Goal: Check status: Check status

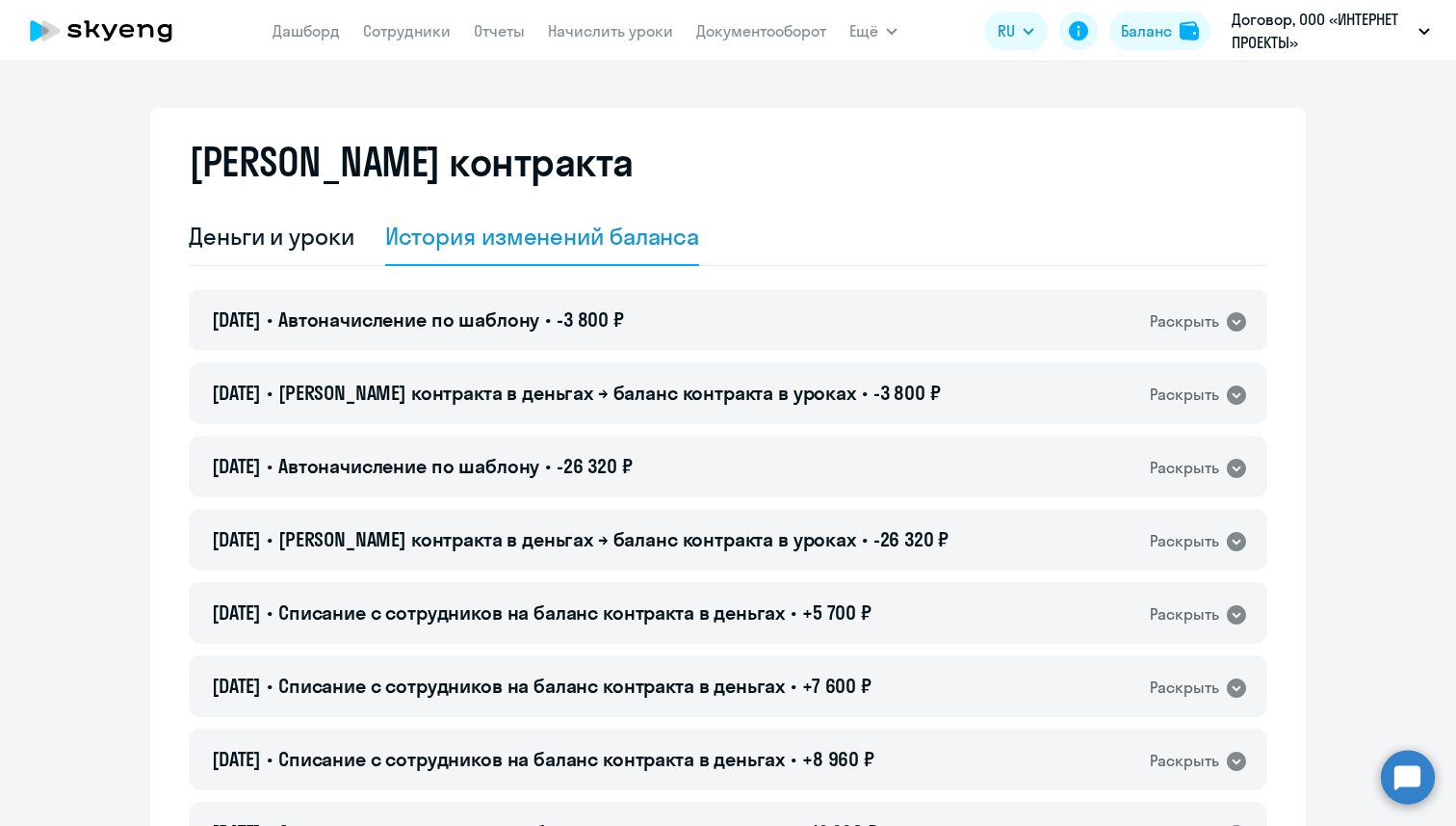
select select "english_adult_not_native_speaker"
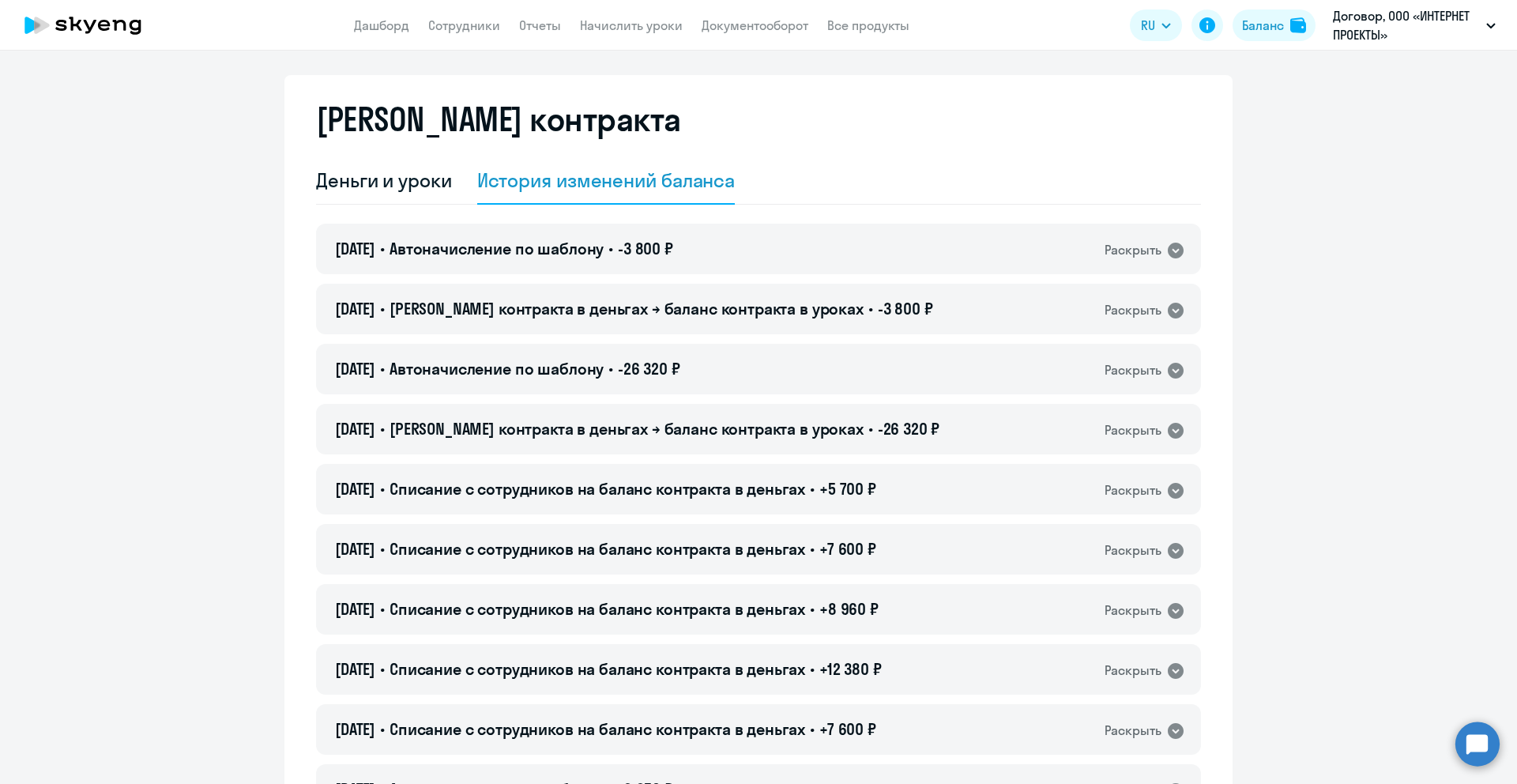
scroll to position [13, 0]
click at [1116, 253] on div "Раскрыть" at bounding box center [1133, 251] width 57 height 20
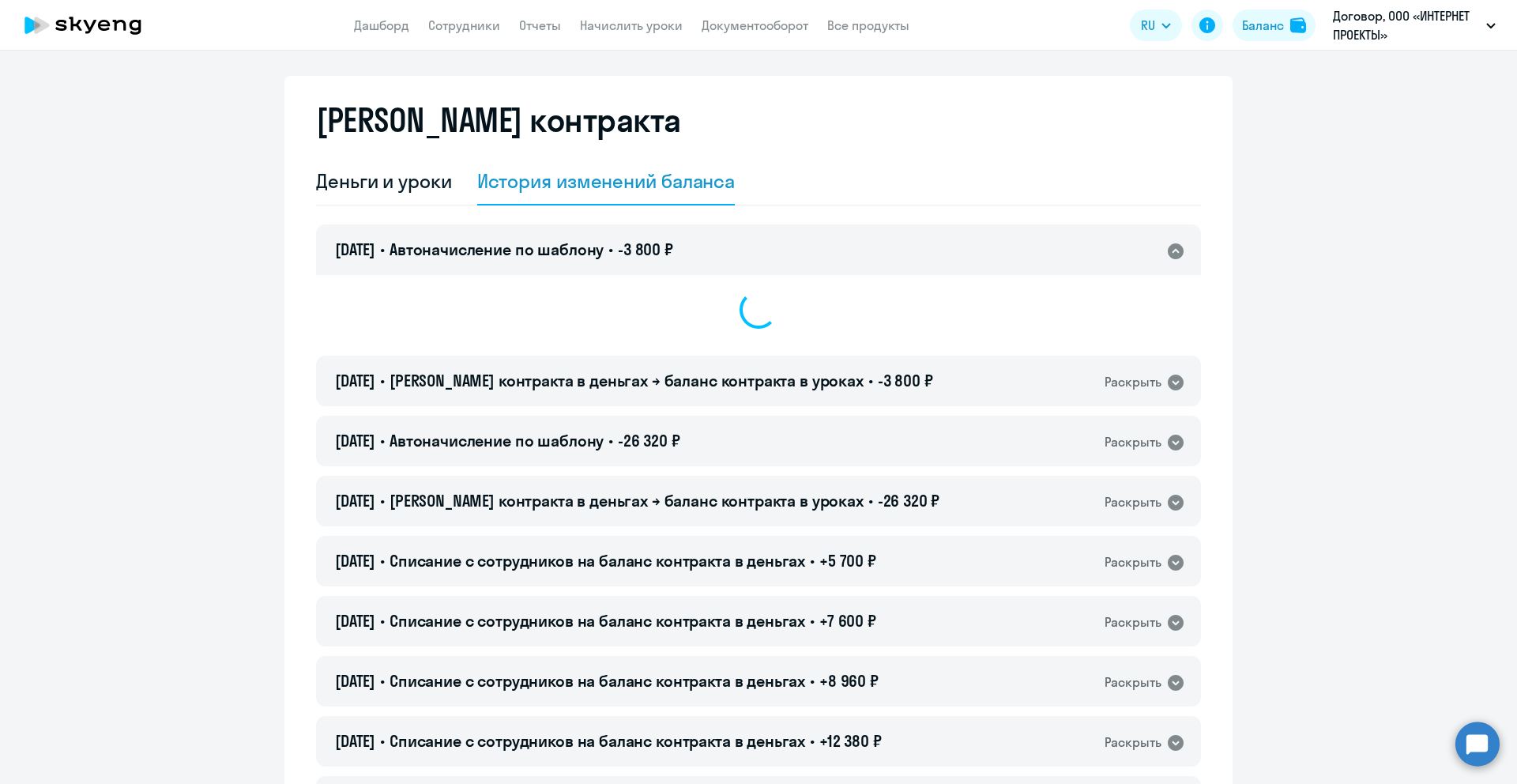
click at [1116, 253] on div "Раскрыть" at bounding box center [1133, 251] width 57 height 20
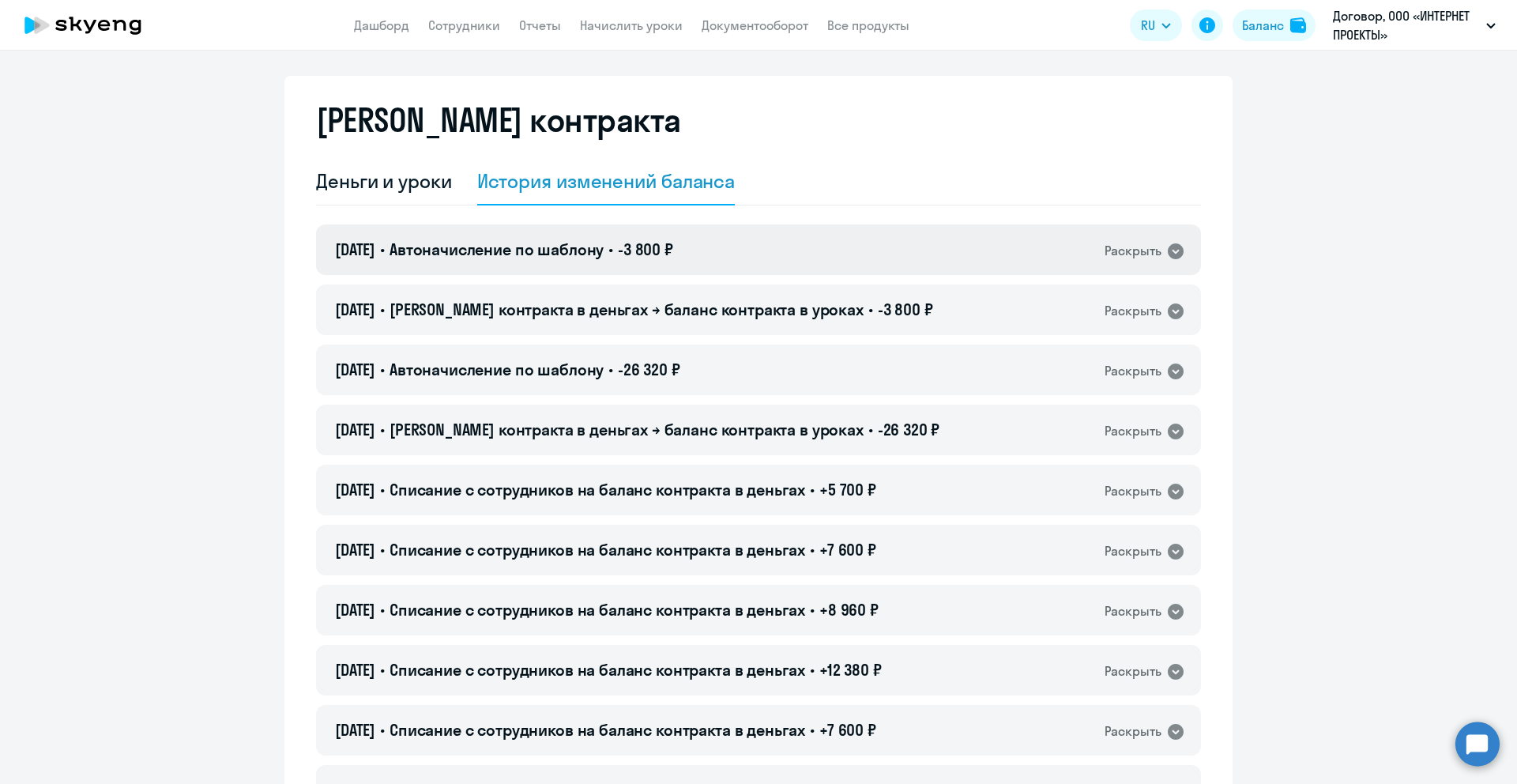
click at [1116, 253] on div "Раскрыть" at bounding box center [1133, 251] width 57 height 20
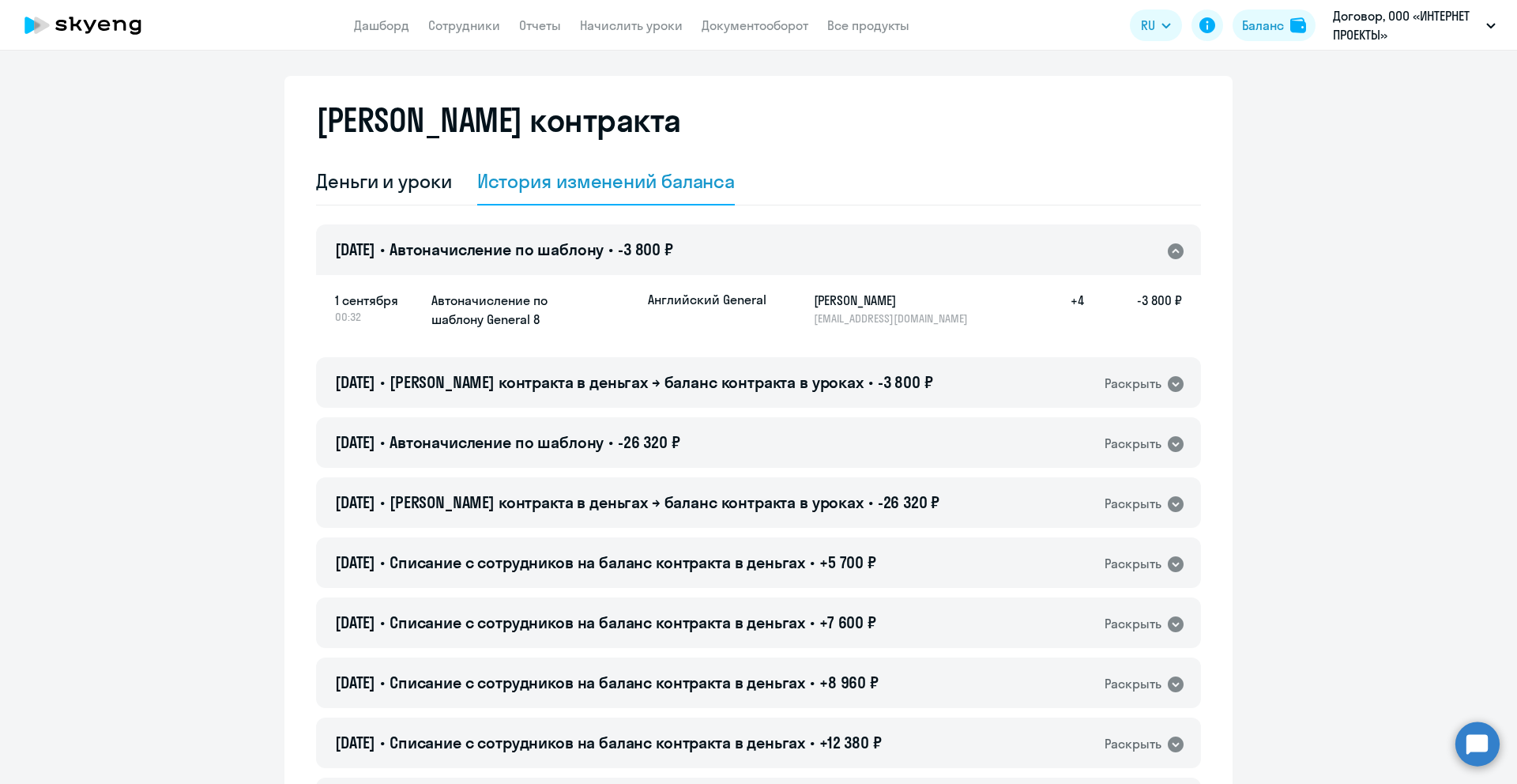
click at [1116, 253] on div "Раскрыть" at bounding box center [1133, 251] width 57 height 20
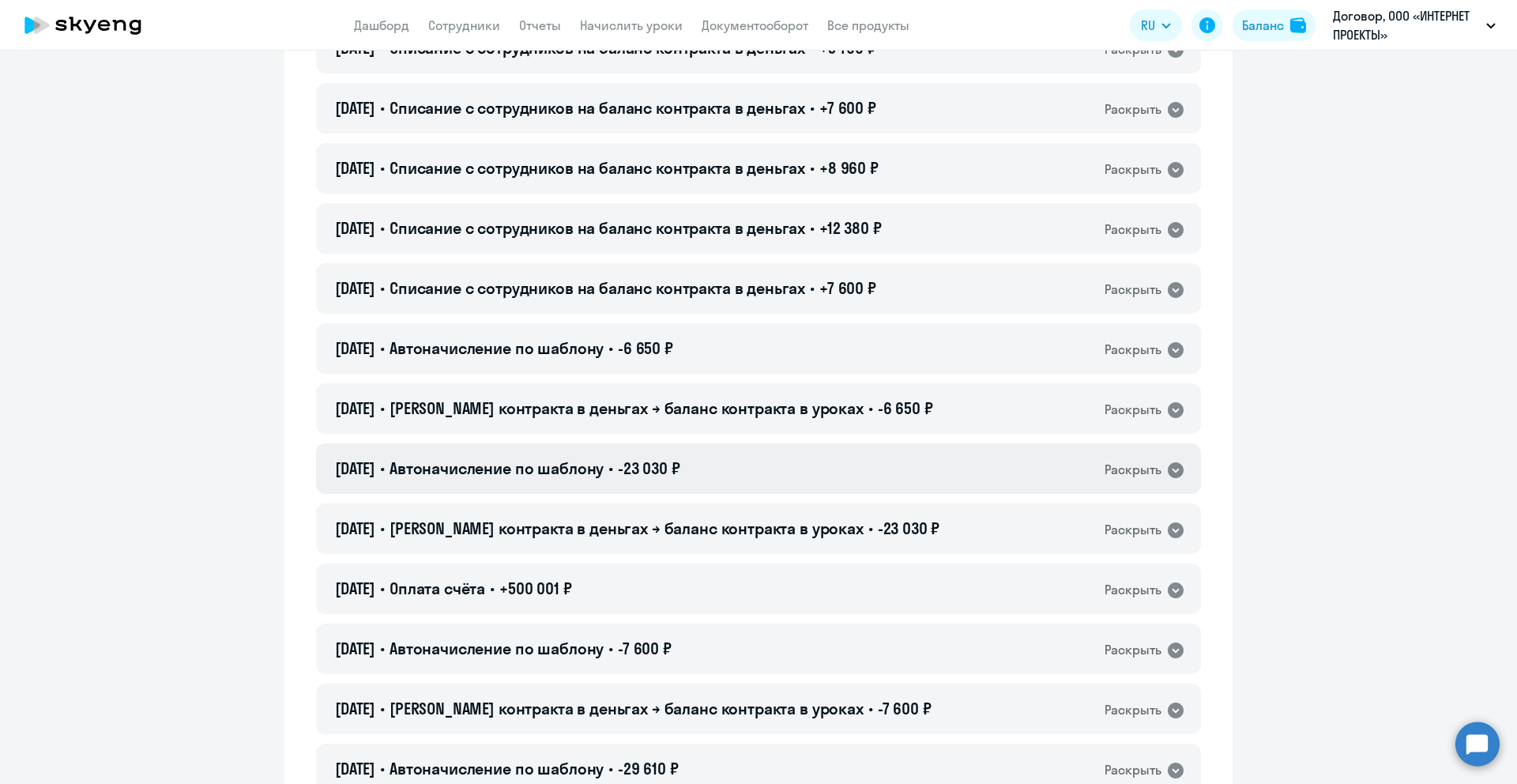
scroll to position [456, 0]
click at [910, 480] on div "[DATE] • Автоначисление по шаблону • -23 030 ₽ Раскрыть" at bounding box center [758, 466] width 885 height 50
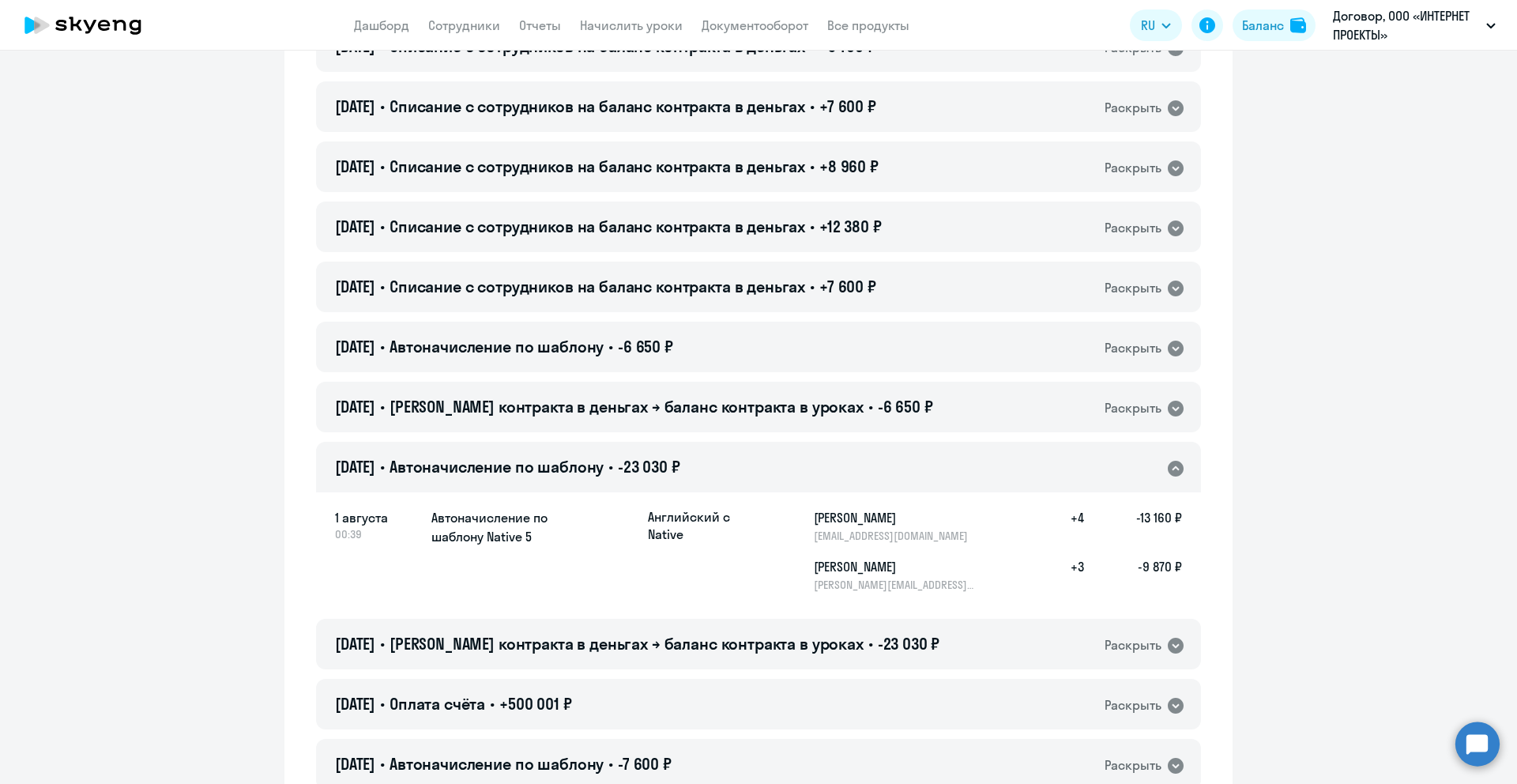
click at [826, 461] on div "[DATE] • Автоначисление по шаблону • -23 030 ₽ Раскрыть" at bounding box center [758, 466] width 885 height 50
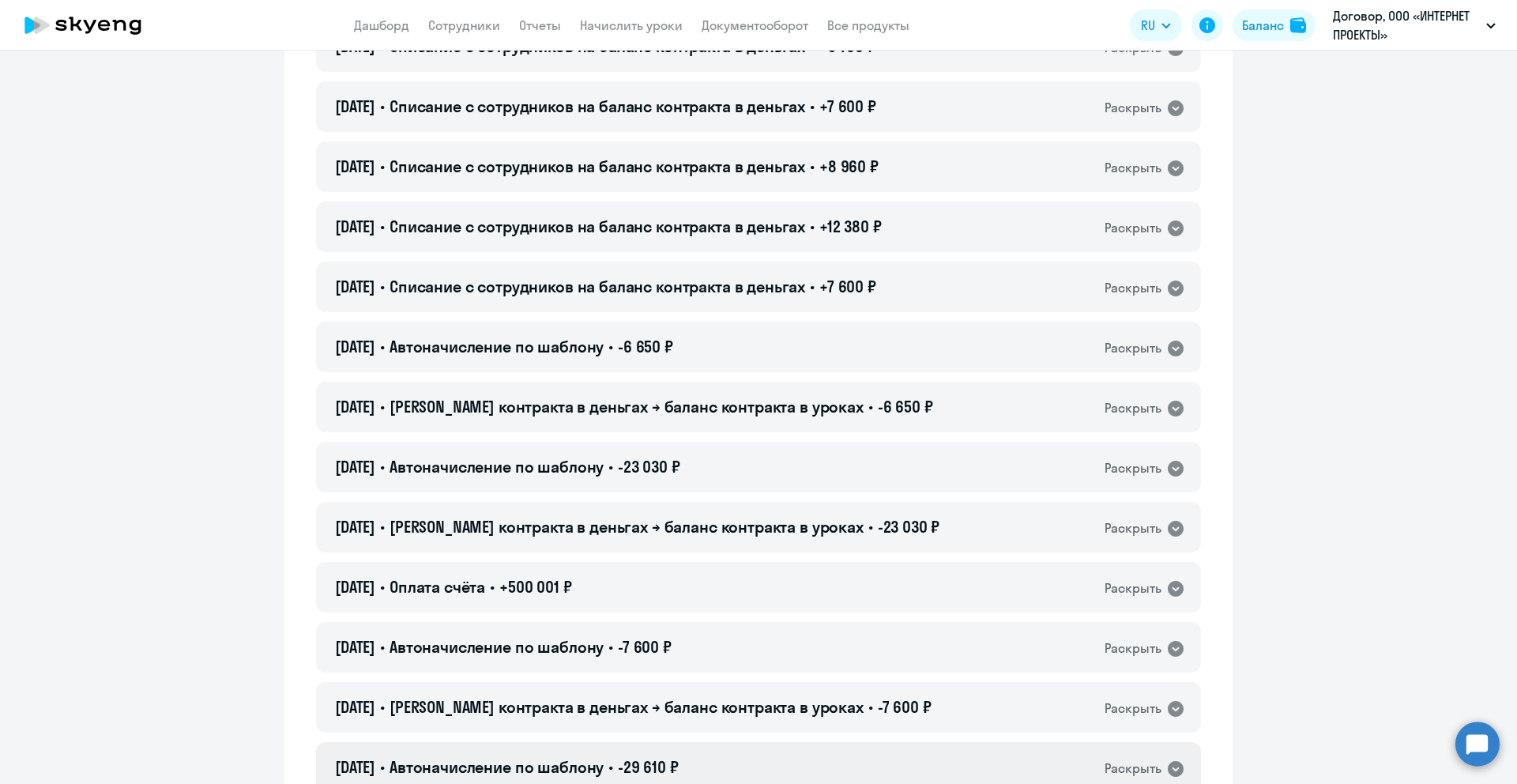
scroll to position [450, 0]
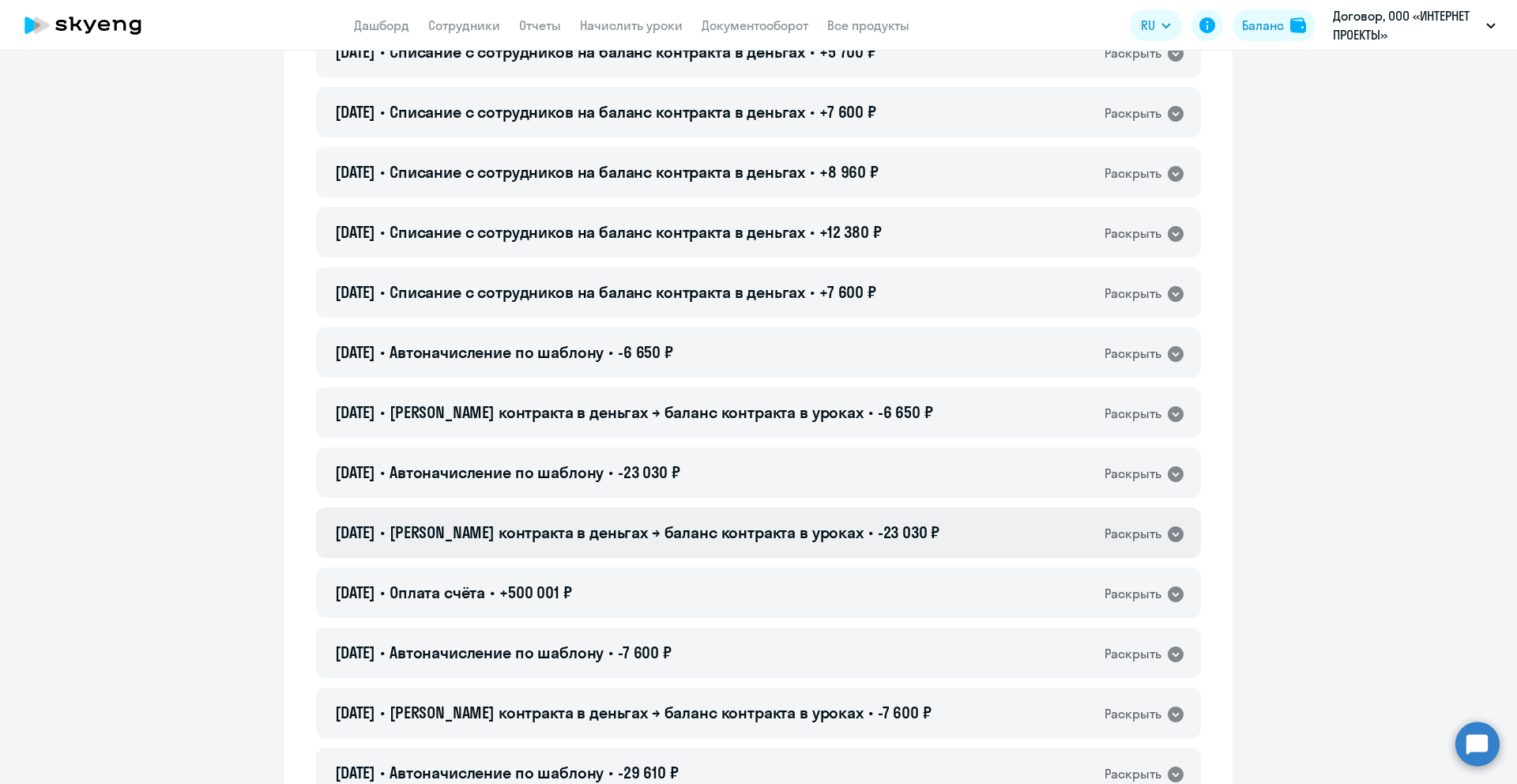
click at [929, 531] on div "[DATE] • Баланс контракта в деньгах → баланс контракта в уроках • -23 030 ₽ Рас…" at bounding box center [758, 532] width 885 height 50
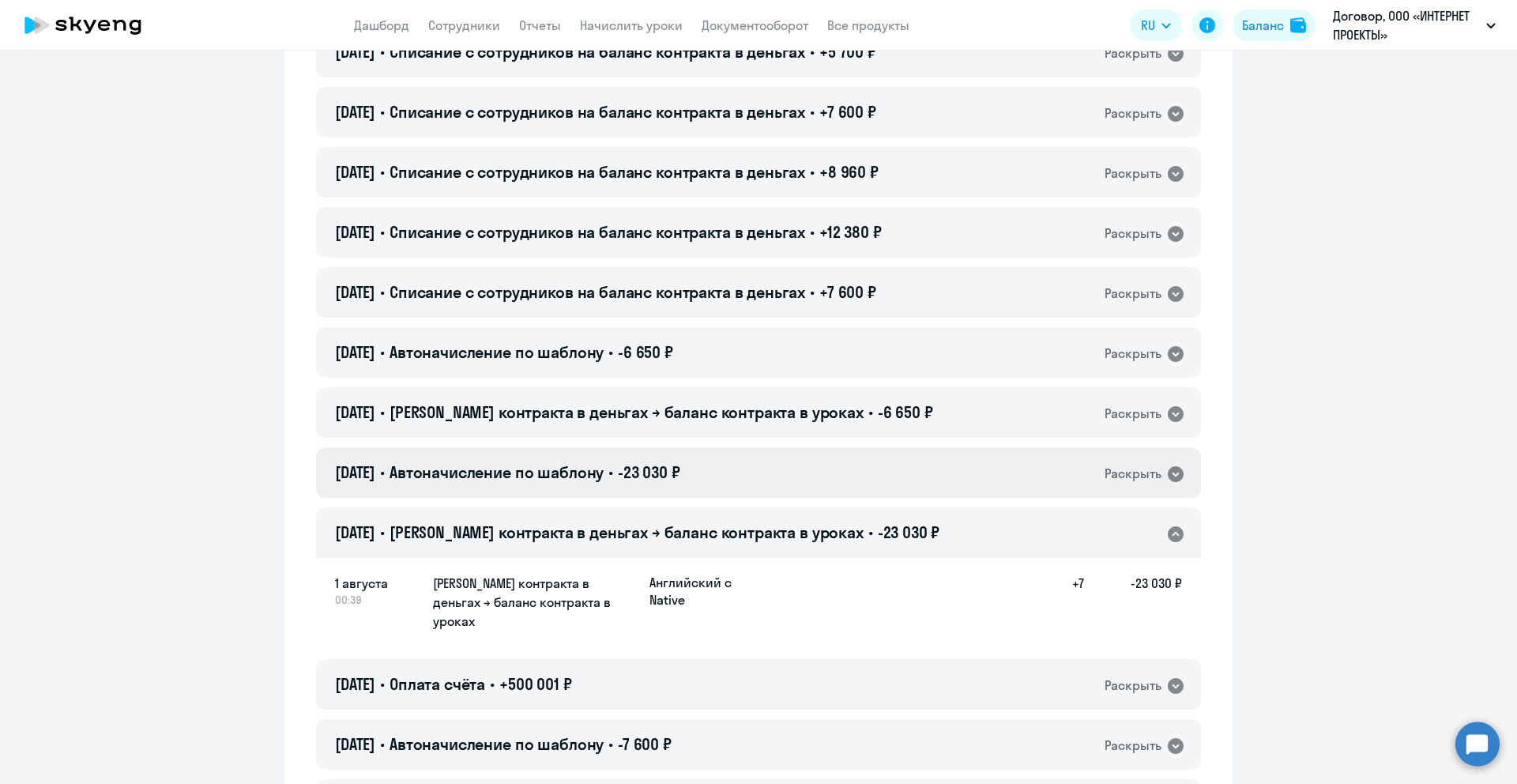
click at [925, 473] on div "[DATE] • Автоначисление по шаблону • -23 030 ₽ Раскрыть" at bounding box center [758, 472] width 885 height 50
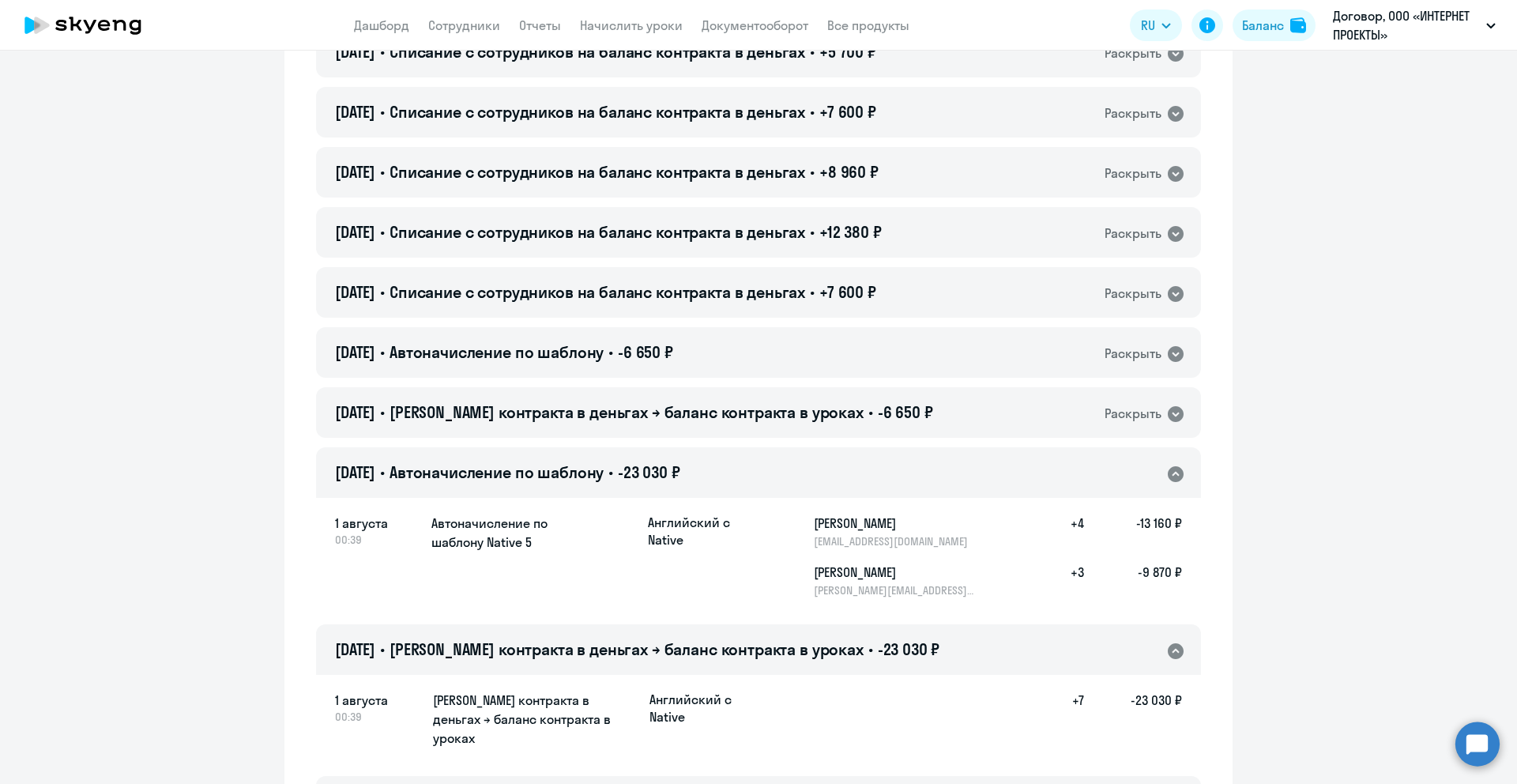
click at [925, 473] on div "[DATE] • Автоначисление по шаблону • -23 030 ₽ Раскрыть" at bounding box center [758, 472] width 885 height 50
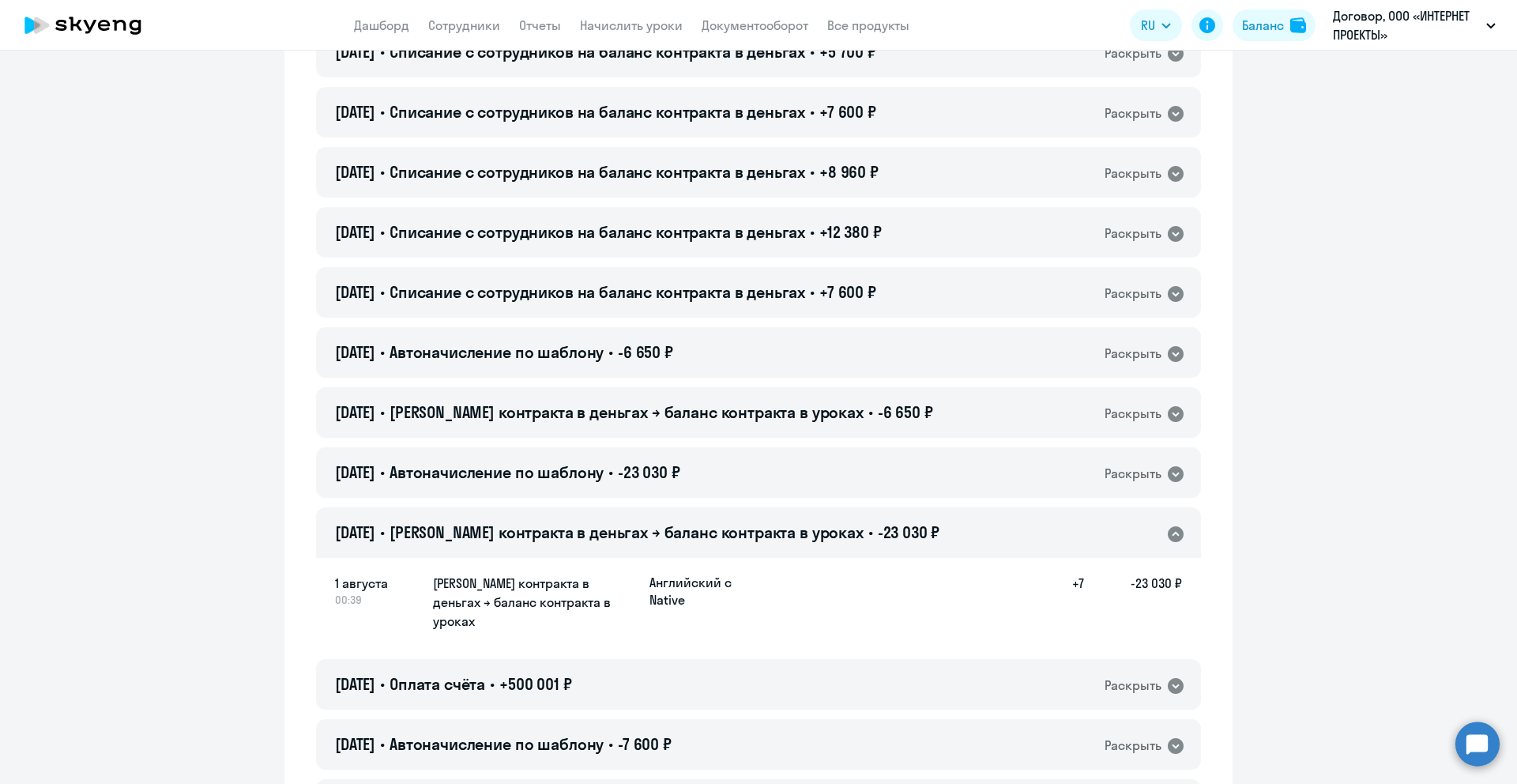
click at [923, 527] on div "[DATE] • Баланс контракта в деньгах → баланс контракта в уроках • -23 030 ₽ Рас…" at bounding box center [758, 532] width 885 height 50
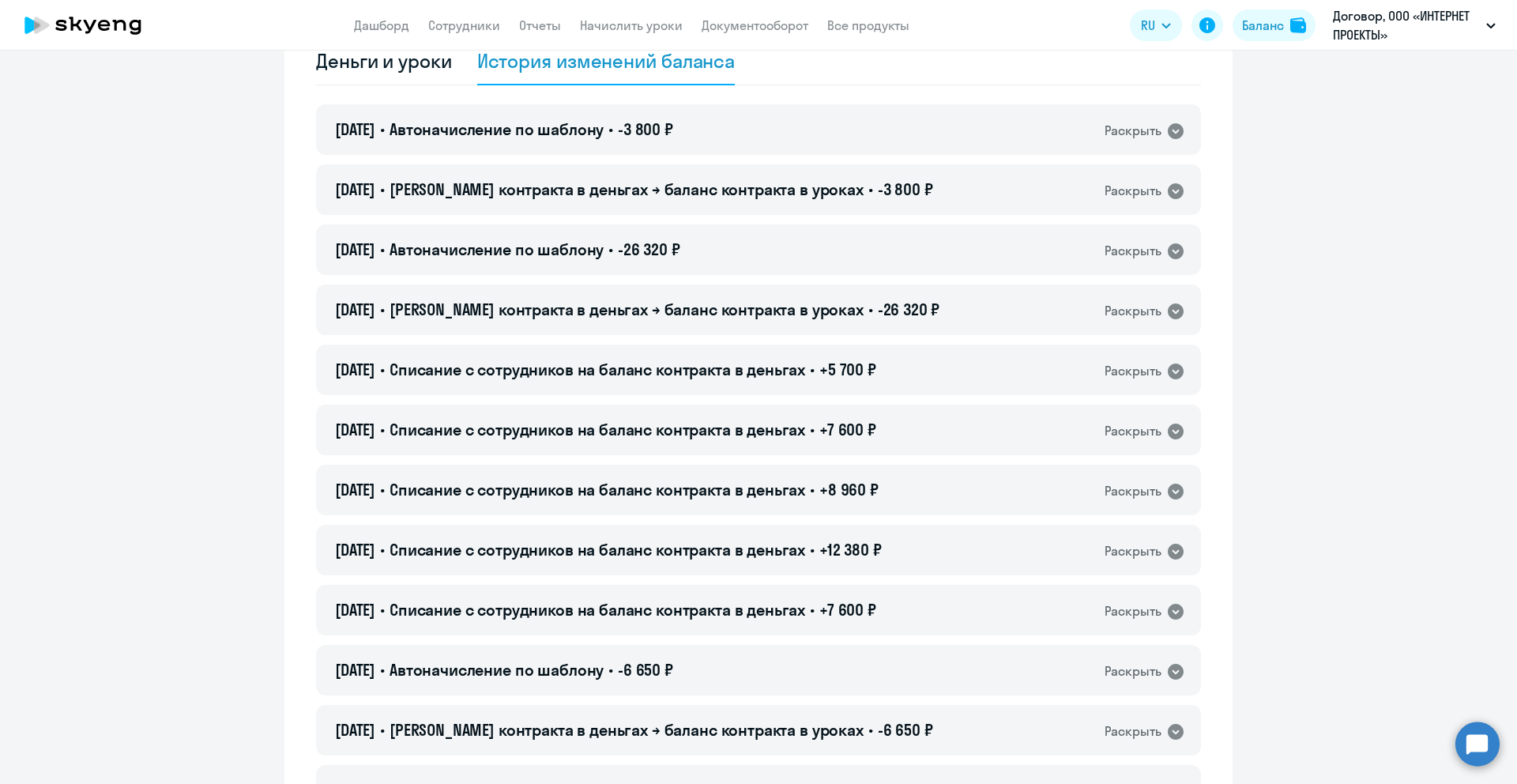
scroll to position [131, 0]
click at [589, 247] on span "Автоначисление по шаблону" at bounding box center [496, 251] width 214 height 20
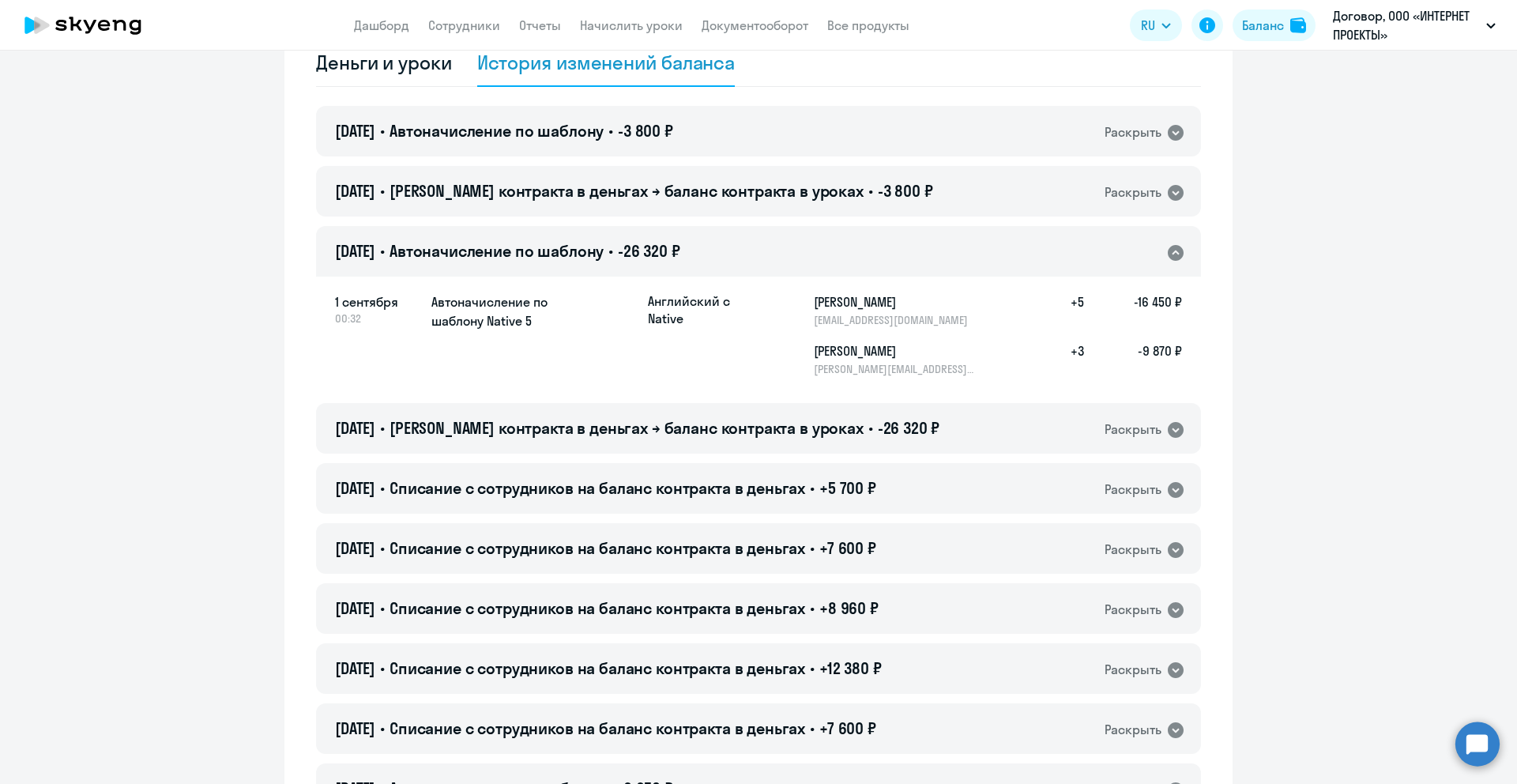
click at [589, 247] on span "Автоначисление по шаблону" at bounding box center [496, 251] width 214 height 20
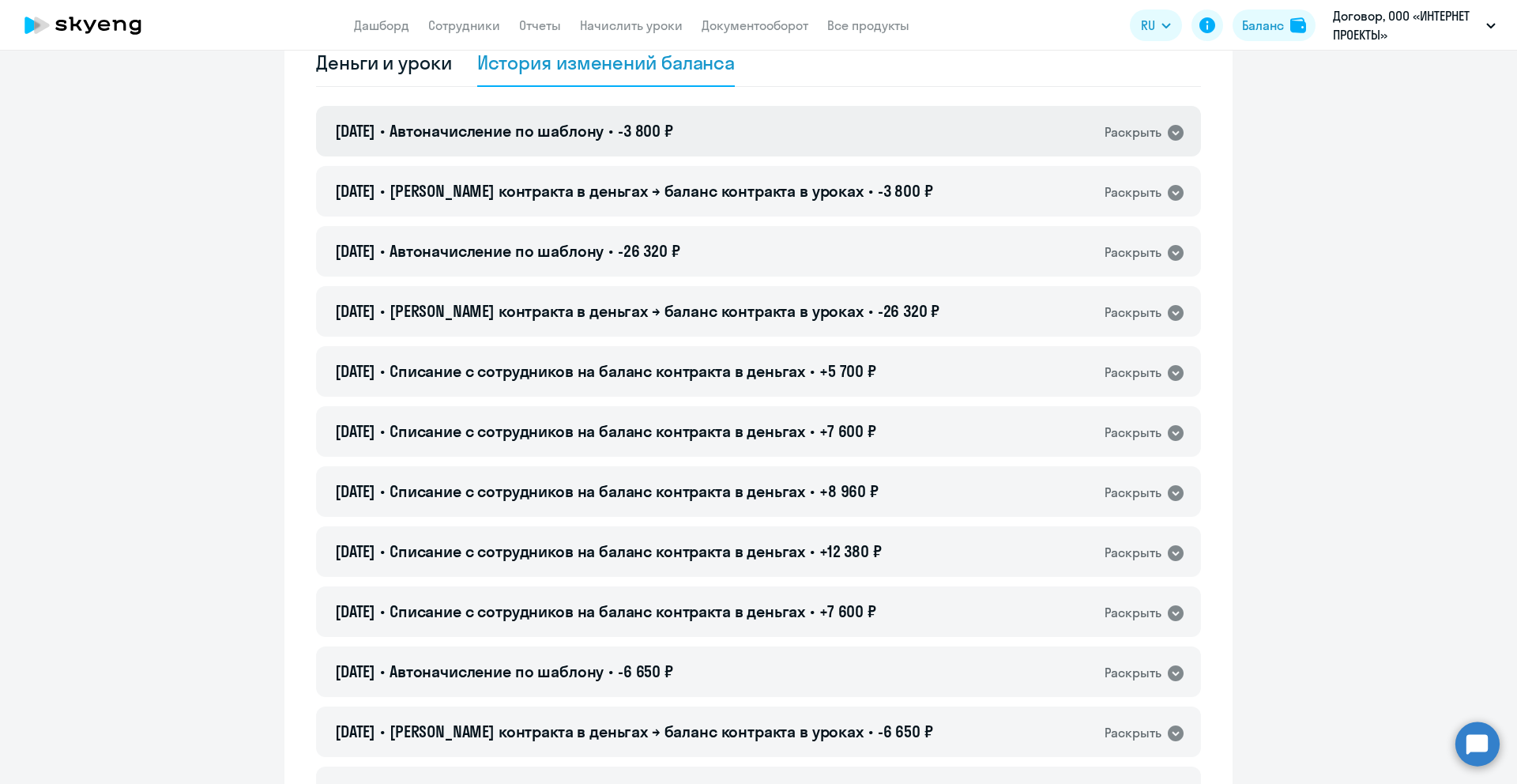
click at [603, 134] on span "Автоначисление по шаблону" at bounding box center [496, 130] width 214 height 20
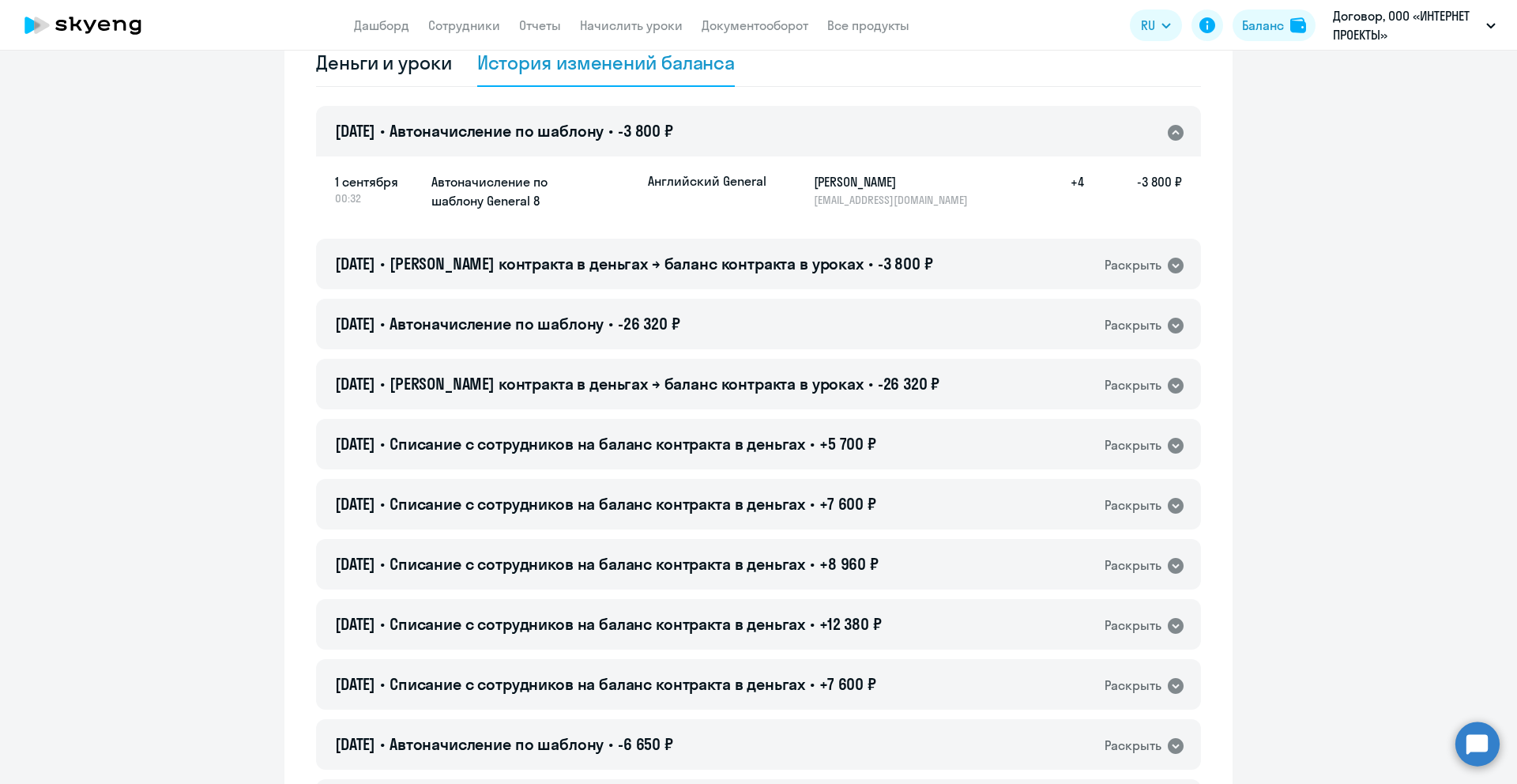
click at [603, 134] on span "Автоначисление по шаблону" at bounding box center [496, 130] width 214 height 20
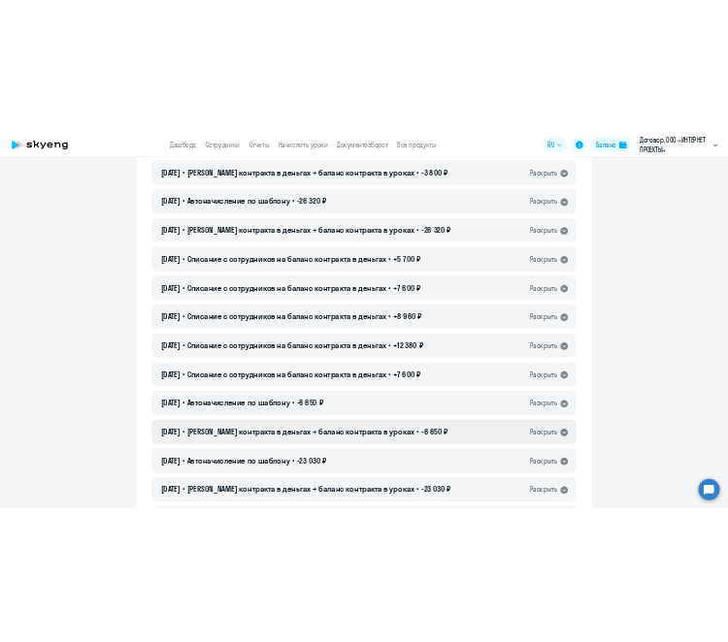
scroll to position [0, 0]
